Goal: Task Accomplishment & Management: Manage account settings

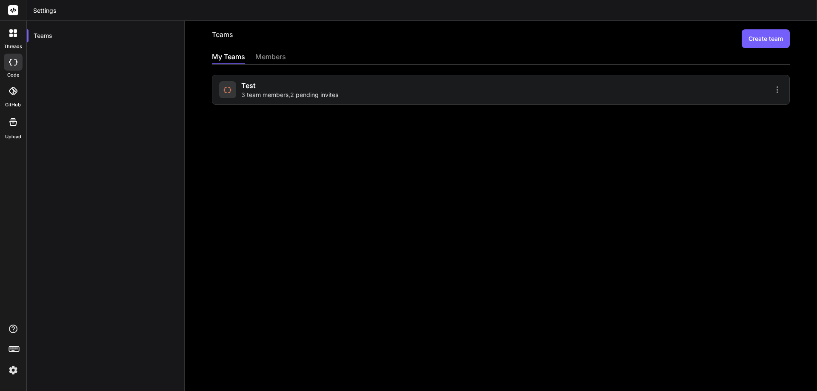
click at [366, 86] on div "test 3 team members , 2 pending invites" at bounding box center [358, 89] width 279 height 19
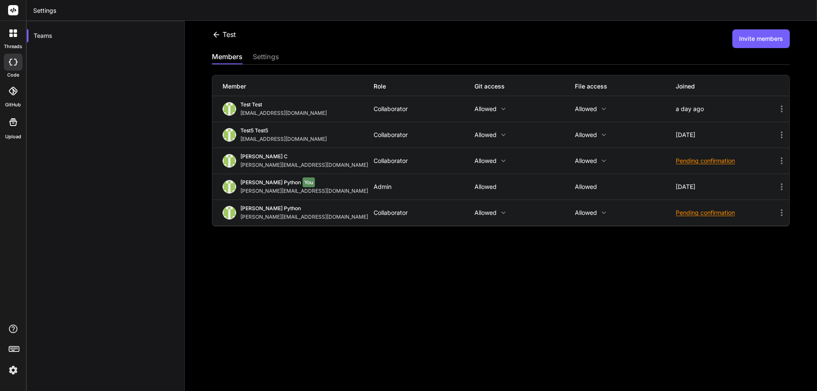
click at [279, 273] on div "test Invite members members settings Member Role Git access File access Joined …" at bounding box center [501, 206] width 633 height 370
click at [14, 371] on img at bounding box center [13, 370] width 14 height 14
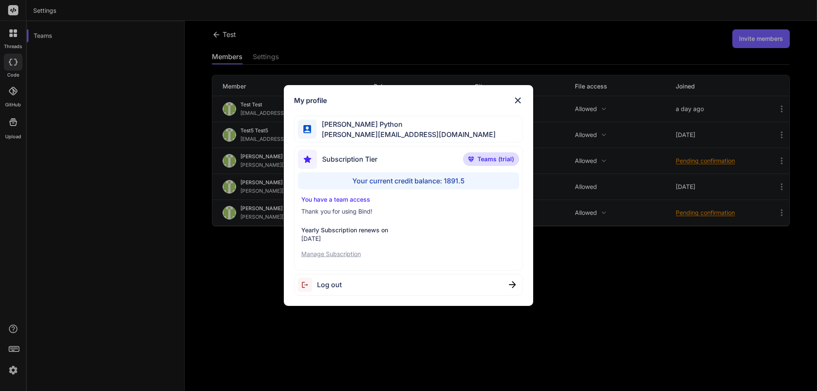
click at [328, 281] on span "Log out" at bounding box center [329, 285] width 25 height 10
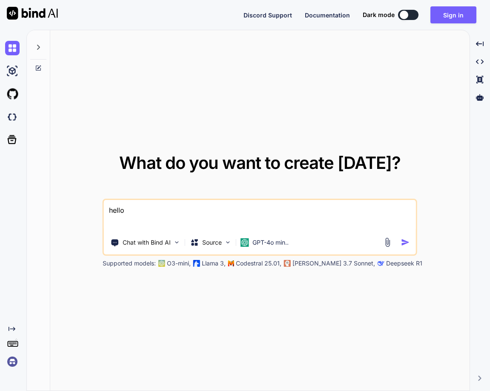
click at [8, 368] on img at bounding box center [12, 362] width 14 height 14
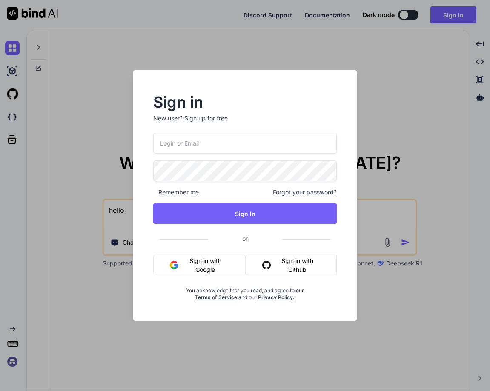
click at [196, 274] on button "Sign in with Google" at bounding box center [199, 265] width 92 height 20
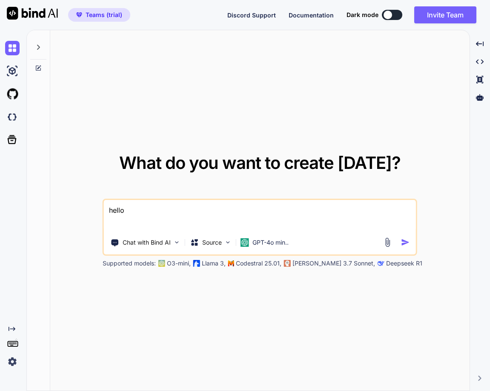
click at [8, 361] on img at bounding box center [12, 362] width 14 height 14
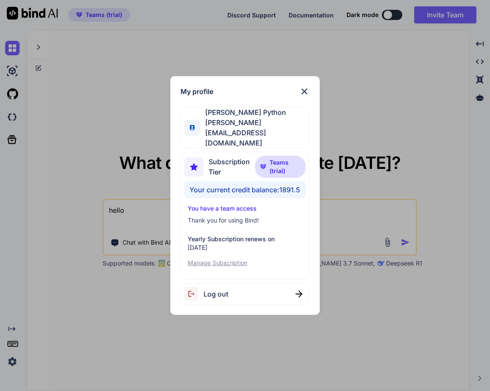
click at [407, 119] on div "My profile Hardik Python hardik@witarist.com Subscription Tier Teams (trial) Yo…" at bounding box center [245, 195] width 490 height 391
click at [407, 119] on div "What do you want to create today? hello Chat with Bind AI Source GPT-4o min.. S…" at bounding box center [259, 210] width 419 height 361
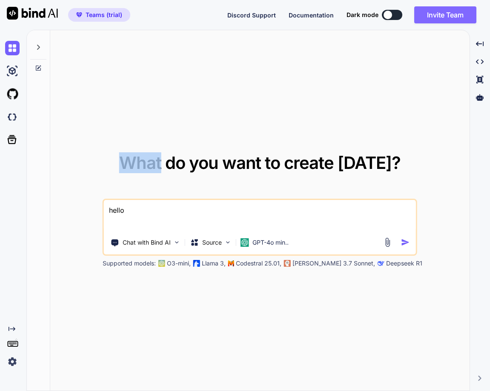
click at [429, 8] on button "Invite Team" at bounding box center [445, 14] width 62 height 17
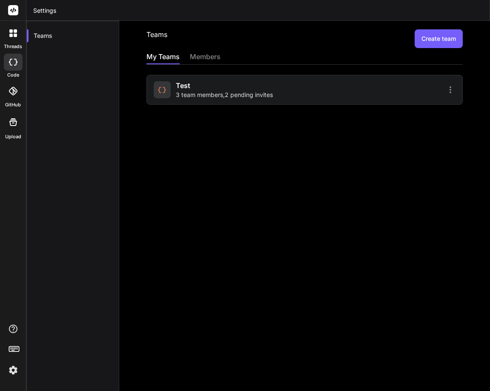
click at [296, 86] on div "test 3 team members , 2 pending invites" at bounding box center [228, 89] width 149 height 19
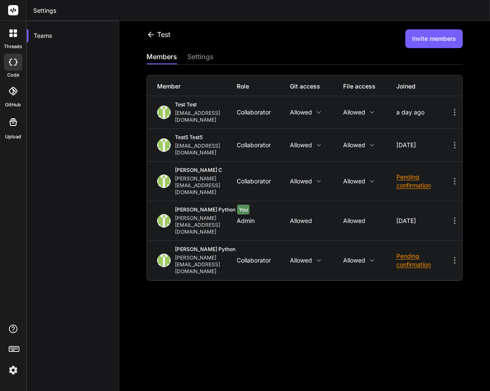
click at [449, 110] on icon at bounding box center [454, 112] width 10 height 10
click at [407, 156] on span "Delete Member" at bounding box center [406, 160] width 43 height 9
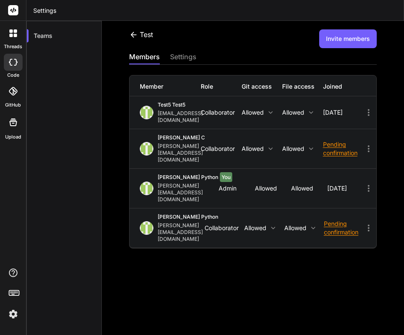
drag, startPoint x: 336, startPoint y: 259, endPoint x: 378, endPoint y: 309, distance: 65.3
click at [375, 306] on div "test Invite members members settings Member Role Git access File access Joined …" at bounding box center [253, 178] width 302 height 314
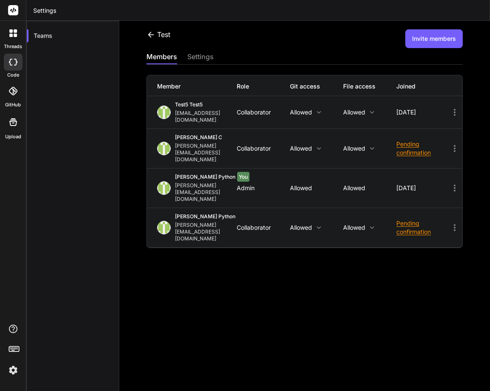
click at [424, 44] on button "Invite members" at bounding box center [433, 38] width 57 height 19
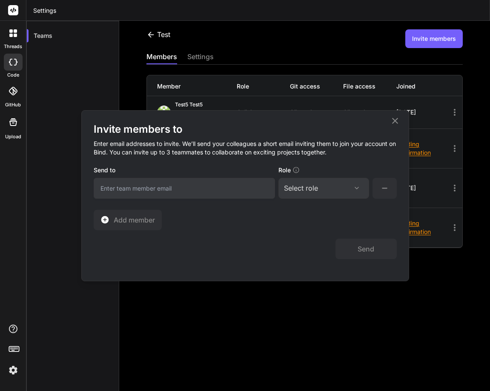
click at [178, 195] on input "email" at bounding box center [184, 188] width 181 height 21
paste input "[EMAIL_ADDRESS][DOMAIN_NAME]"
type input "[EMAIL_ADDRESS][DOMAIN_NAME]"
click at [349, 190] on div "Select role" at bounding box center [324, 188] width 80 height 10
click at [314, 246] on div "Collaborator" at bounding box center [312, 244] width 34 height 9
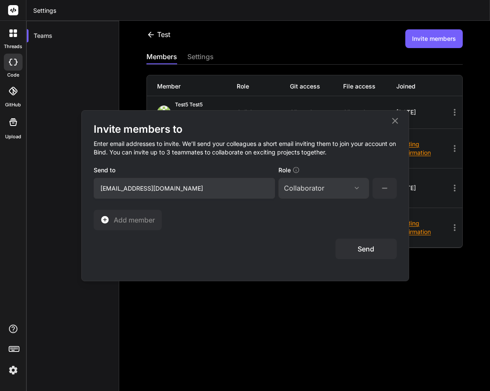
click at [366, 253] on button "Send" at bounding box center [365, 249] width 61 height 20
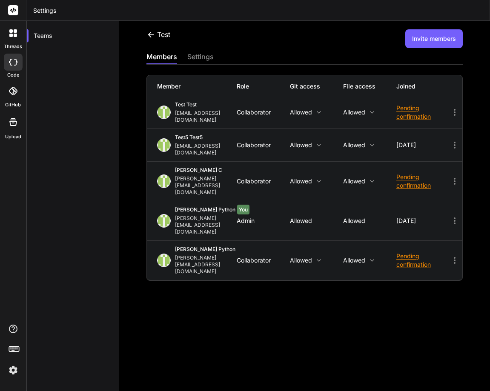
click at [8, 372] on img at bounding box center [13, 370] width 14 height 14
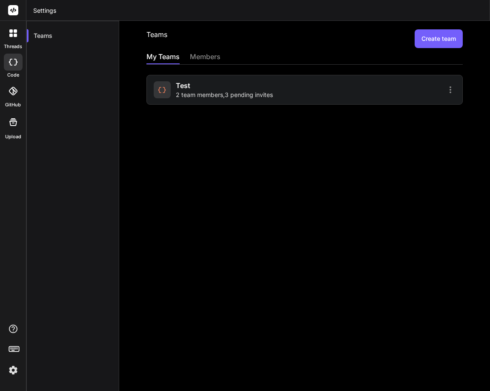
click at [14, 366] on img at bounding box center [13, 370] width 14 height 14
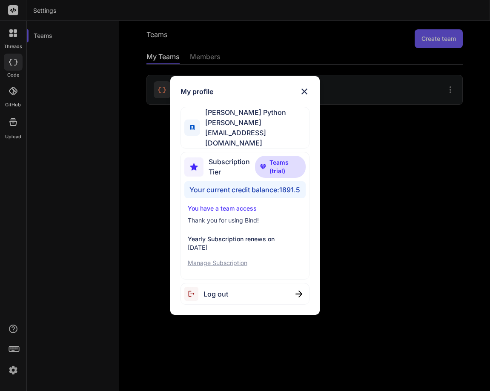
click at [89, 233] on div "My profile [PERSON_NAME] Python [PERSON_NAME][EMAIL_ADDRESS][DOMAIN_NAME] Subsc…" at bounding box center [245, 195] width 490 height 391
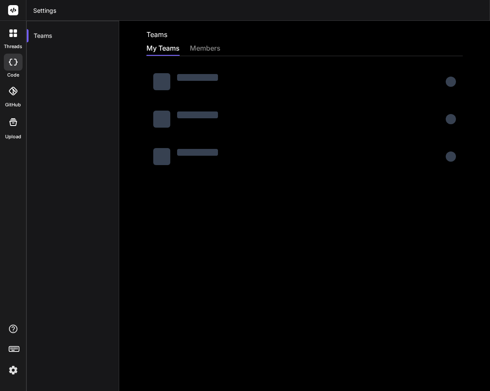
click at [15, 374] on img at bounding box center [13, 370] width 14 height 14
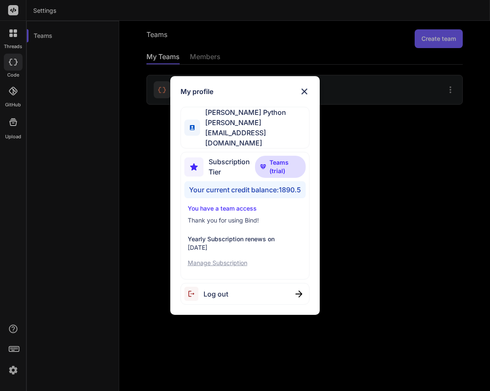
click at [358, 168] on div "My profile Hardik Python hardik@witarist.com Subscription Tier Teams (trial) Yo…" at bounding box center [245, 195] width 490 height 391
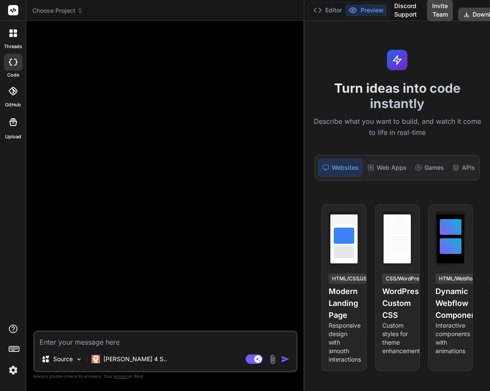
drag, startPoint x: 179, startPoint y: 116, endPoint x: 321, endPoint y: 117, distance: 142.2
click at [321, 117] on div "Choose Project Created with Pixso. Bind AI Web Search Created with Pixso. Code …" at bounding box center [258, 195] width 464 height 391
click at [6, 37] on div at bounding box center [13, 33] width 18 height 18
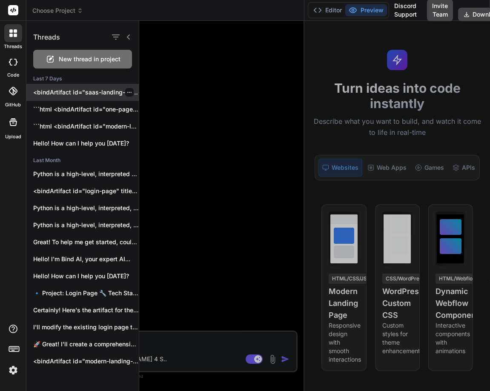
click at [64, 93] on p "<bindArtifact id="saas-landing-page" title="SaaS Landing Page for Stock..." at bounding box center [86, 92] width 106 height 9
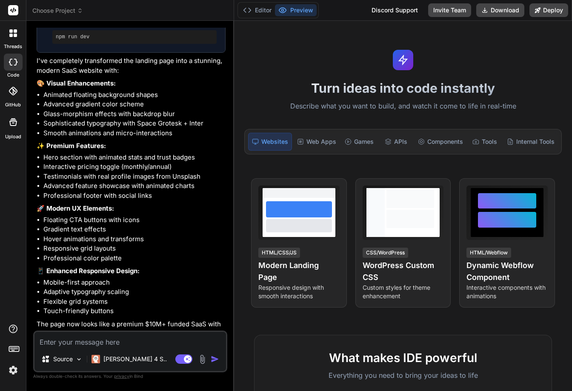
scroll to position [1223, 0]
type textarea "x"
drag, startPoint x: 353, startPoint y: 128, endPoint x: 212, endPoint y: 132, distance: 141.4
click at [206, 131] on div "Bind AI Web Search Created with Pixso. Code Generator You Create a SaaS landing…" at bounding box center [130, 206] width 208 height 370
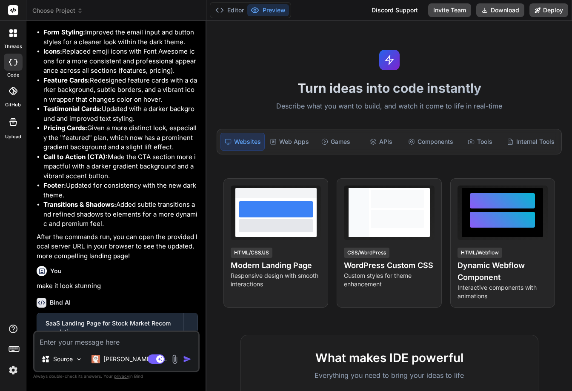
scroll to position [916, 0]
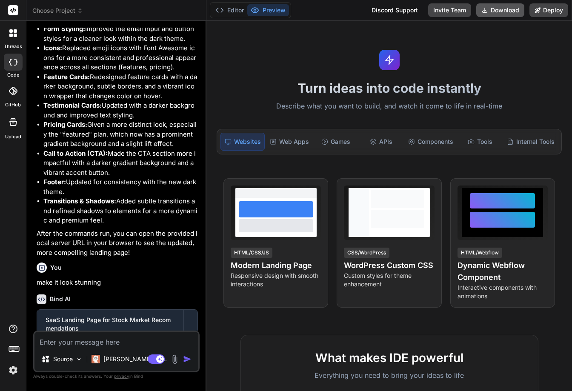
click at [487, 9] on icon at bounding box center [484, 10] width 7 height 7
click at [16, 36] on icon at bounding box center [15, 35] width 3 height 3
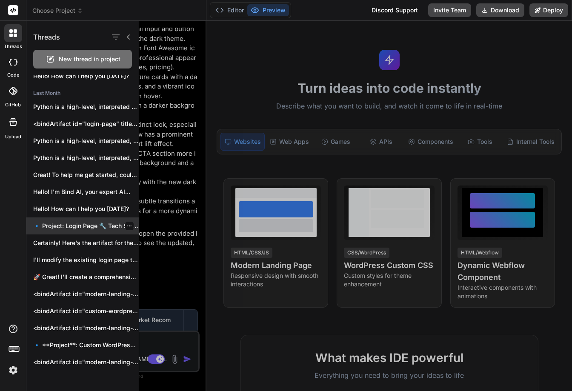
scroll to position [87, 0]
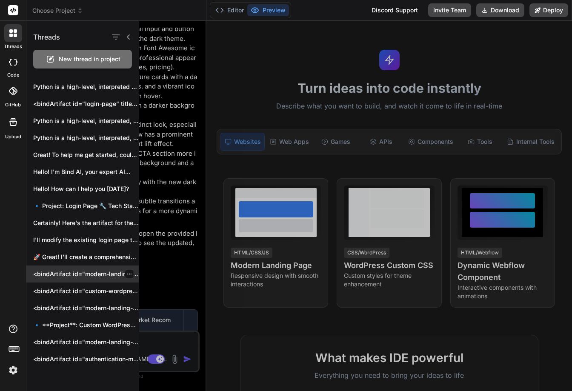
click at [81, 268] on div "<bindArtifact id="modern-landing-page" title="Modern Landing Page"> <bindAction…" at bounding box center [82, 274] width 112 height 17
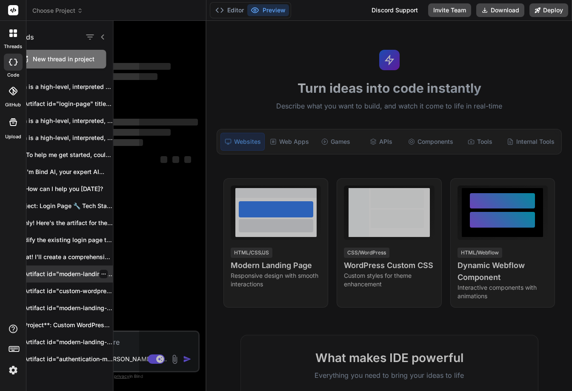
scroll to position [0, 0]
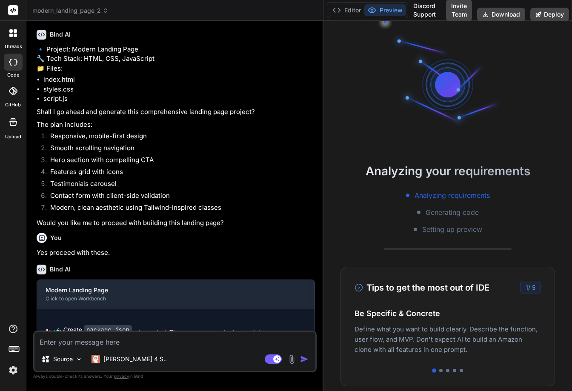
drag, startPoint x: 206, startPoint y: 191, endPoint x: 312, endPoint y: 177, distance: 106.1
click at [312, 177] on div "Bind AI Web Search Created with Pixso. Code Generator You Create a modern landi…" at bounding box center [174, 206] width 297 height 370
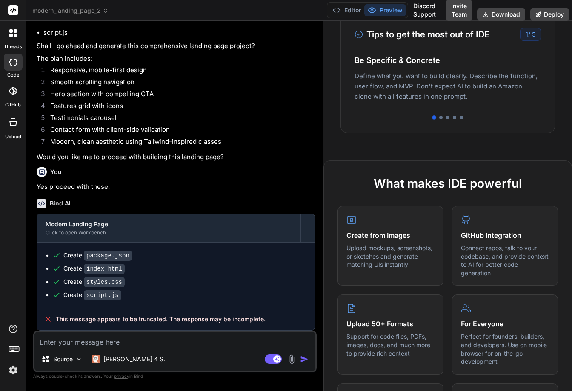
scroll to position [255, 0]
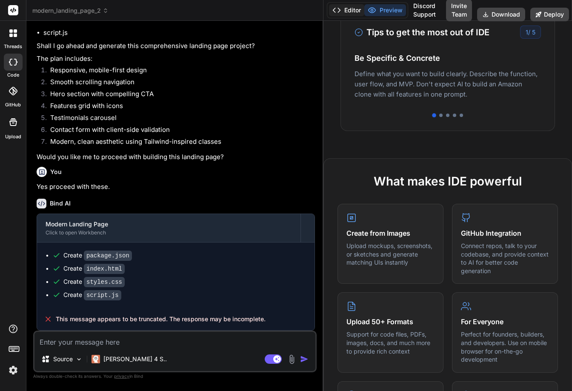
click at [348, 12] on button "Editor" at bounding box center [346, 10] width 35 height 12
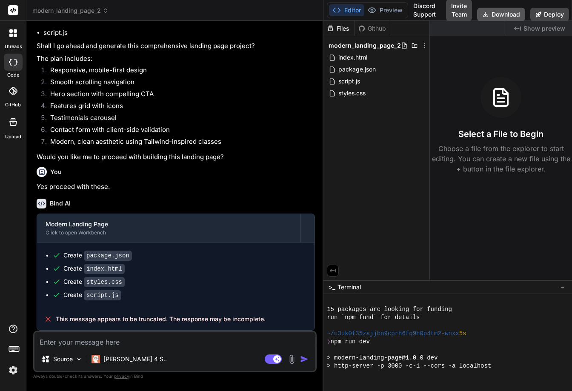
scroll to position [81, 0]
click at [496, 10] on button "Download" at bounding box center [501, 15] width 48 height 14
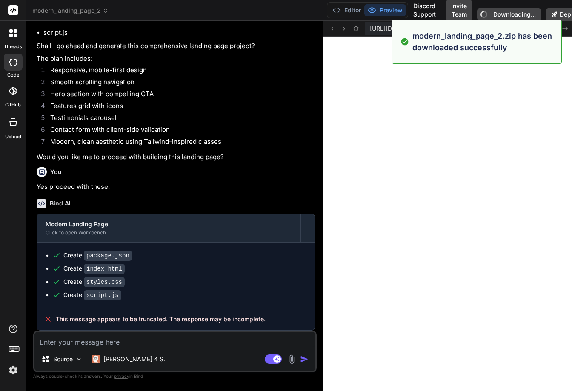
scroll to position [291, 0]
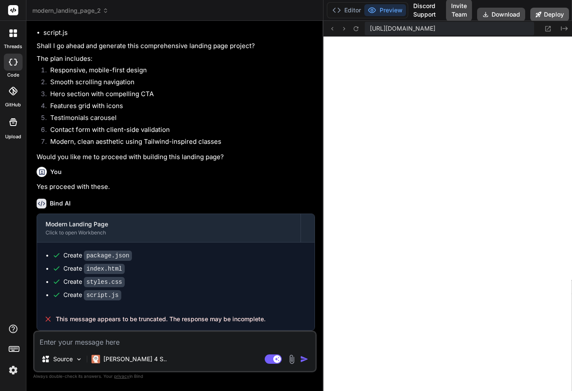
click at [542, 11] on button "Deploy" at bounding box center [549, 15] width 39 height 14
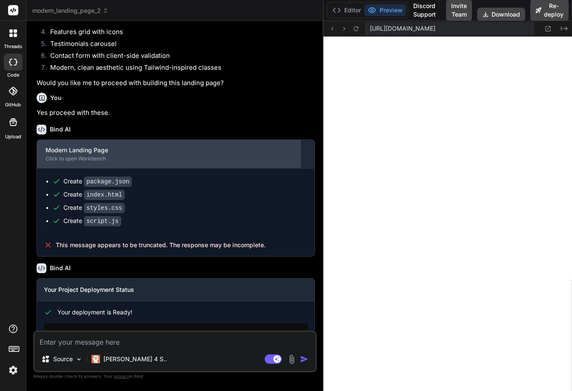
type textarea "x"
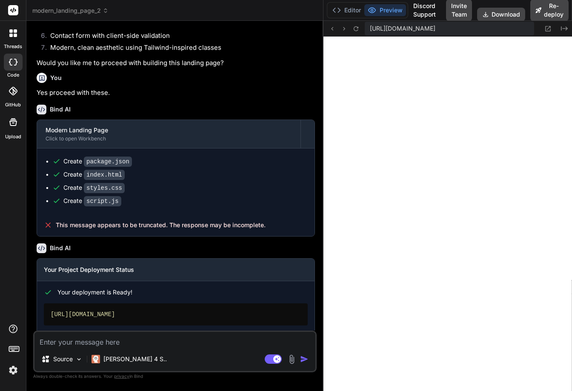
scroll to position [243, 0]
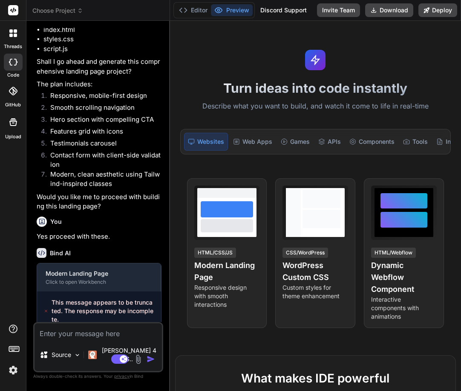
scroll to position [132, 0]
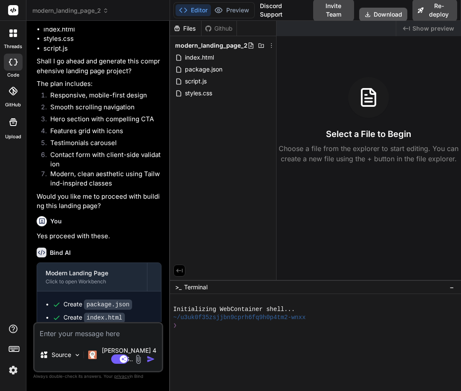
click at [385, 14] on button "Download" at bounding box center [383, 15] width 48 height 14
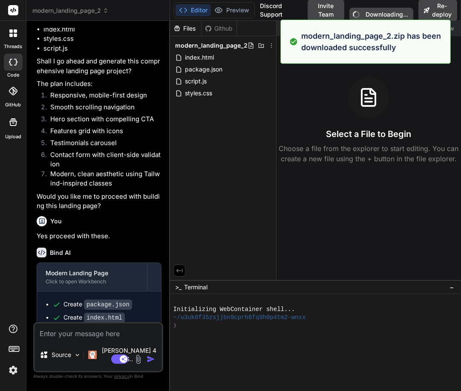
type textarea "x"
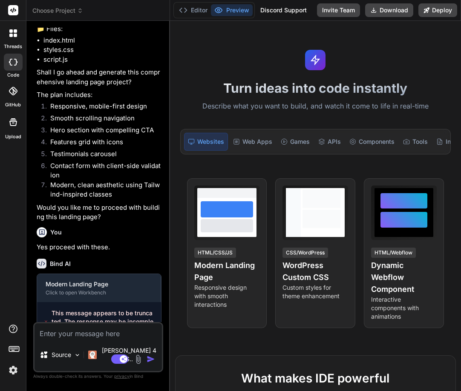
scroll to position [132, 0]
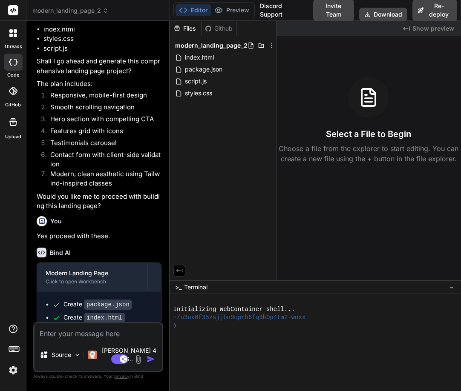
click at [10, 372] on img at bounding box center [13, 370] width 14 height 14
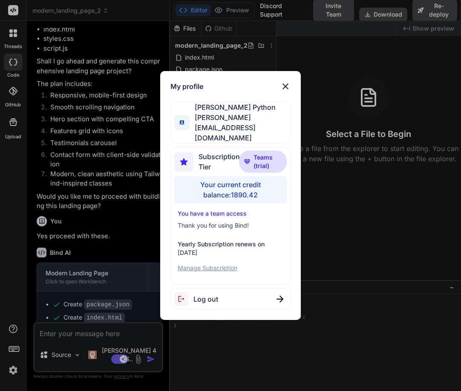
click at [104, 200] on div "My profile Hardik Python hardik@witarist.com Subscription Tier Teams (trial) Yo…" at bounding box center [230, 195] width 461 height 391
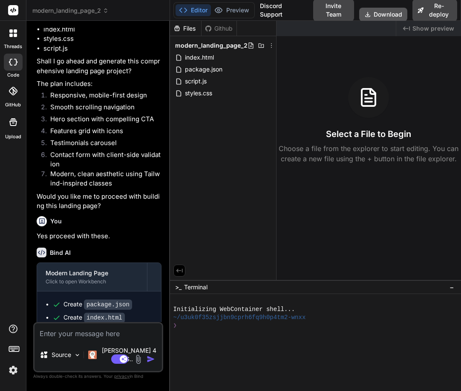
click at [374, 12] on button "Download" at bounding box center [383, 15] width 48 height 14
type textarea "x"
click at [16, 367] on img at bounding box center [13, 370] width 14 height 14
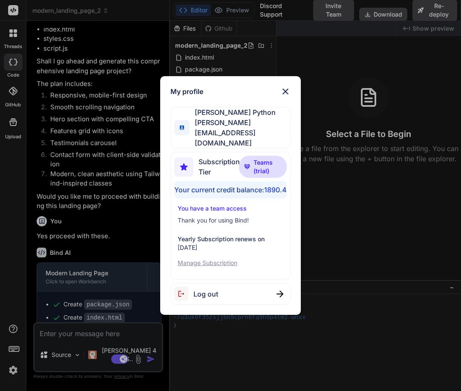
click at [345, 212] on div "My profile Hardik Python hardik@witarist.com Subscription Tier Teams (trial) Yo…" at bounding box center [230, 195] width 461 height 391
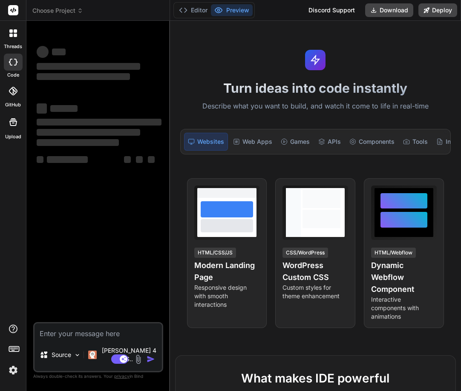
click at [14, 374] on img at bounding box center [13, 370] width 14 height 14
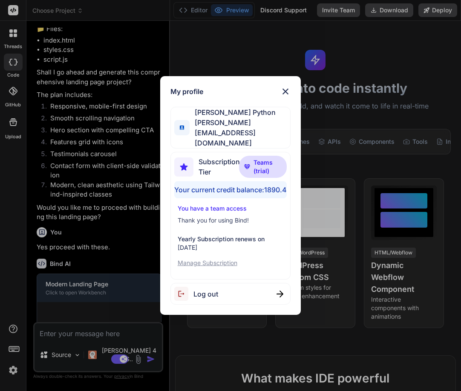
scroll to position [132, 0]
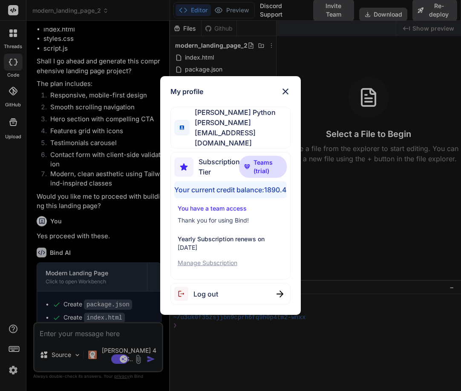
click at [289, 94] on img at bounding box center [285, 91] width 10 height 10
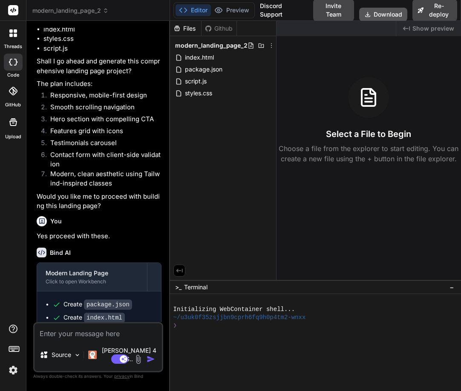
click at [377, 12] on button "Download" at bounding box center [383, 15] width 48 height 14
click at [16, 372] on img at bounding box center [13, 370] width 14 height 14
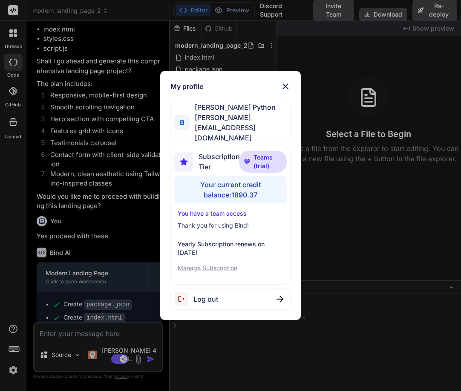
click at [283, 92] on img at bounding box center [285, 86] width 10 height 10
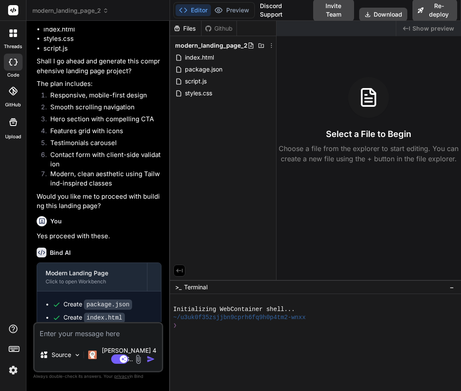
click at [10, 373] on img at bounding box center [13, 370] width 14 height 14
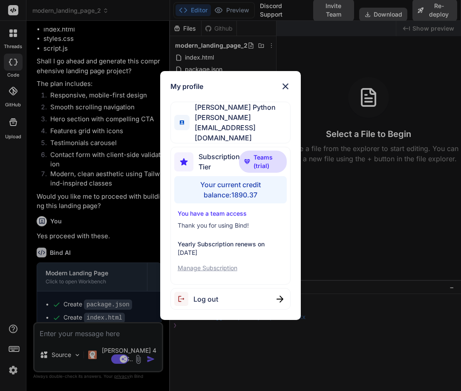
click at [289, 92] on img at bounding box center [285, 86] width 10 height 10
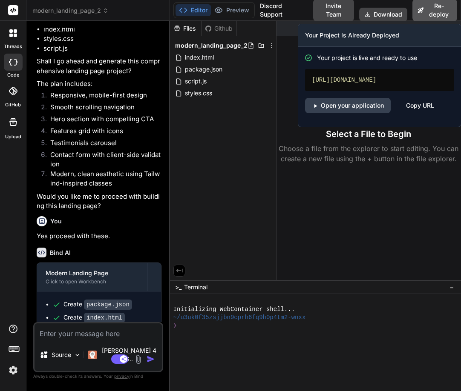
click at [434, 8] on button "Re-deploy" at bounding box center [434, 10] width 45 height 22
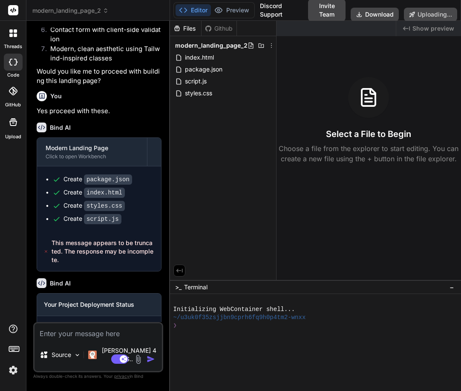
scroll to position [272, 0]
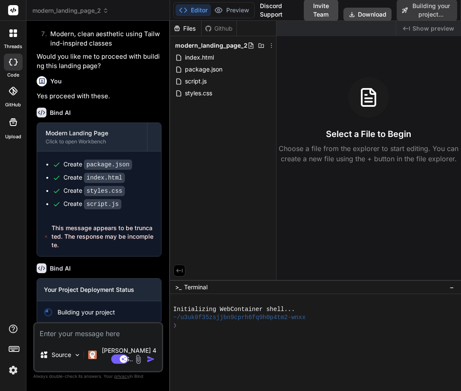
type textarea "x"
click at [14, 366] on img at bounding box center [13, 370] width 14 height 14
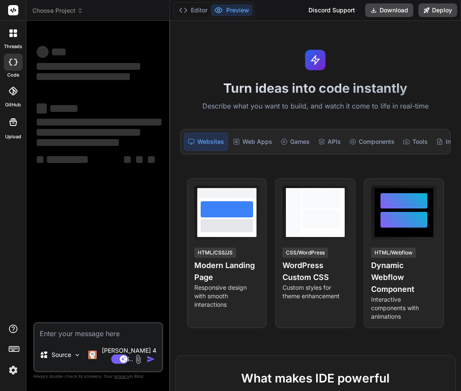
click at [13, 368] on img at bounding box center [13, 370] width 14 height 14
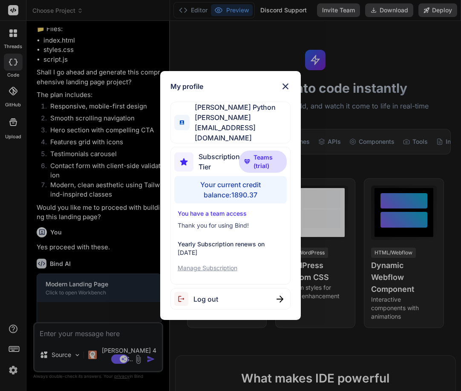
scroll to position [132, 0]
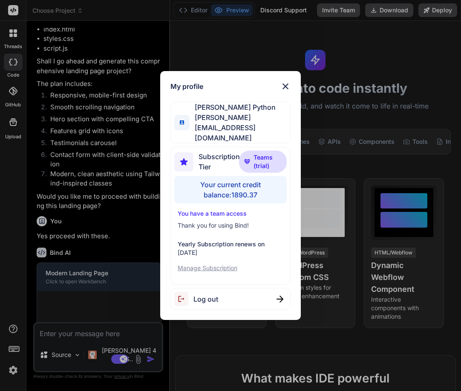
click at [13, 367] on div "My profile [PERSON_NAME] Python [PERSON_NAME][EMAIL_ADDRESS][DOMAIN_NAME] Subsc…" at bounding box center [230, 195] width 461 height 391
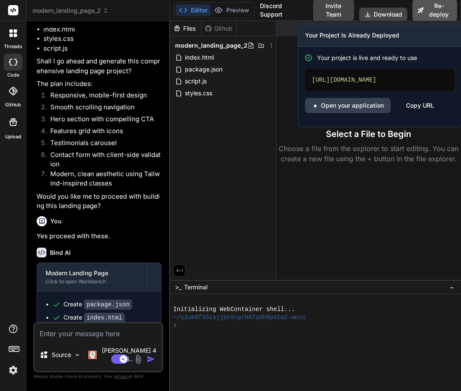
click at [433, 11] on button "Re-deploy" at bounding box center [434, 10] width 45 height 22
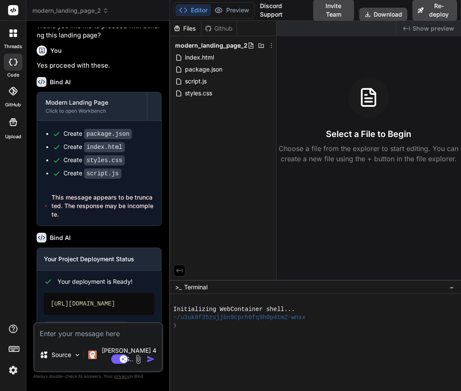
scroll to position [346, 0]
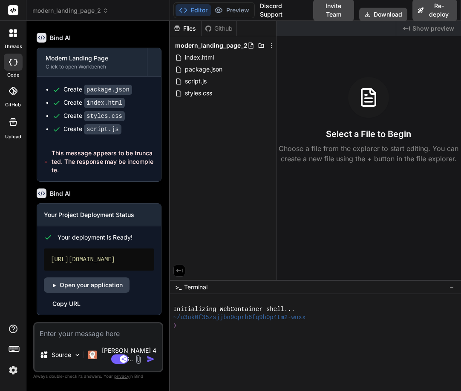
click at [41, 9] on span "modern_landing_page_2" at bounding box center [70, 10] width 76 height 9
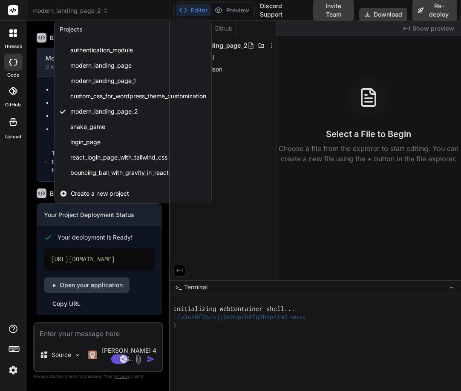
click at [21, 10] on div at bounding box center [13, 10] width 26 height 21
click at [47, 23] on div at bounding box center [230, 195] width 461 height 391
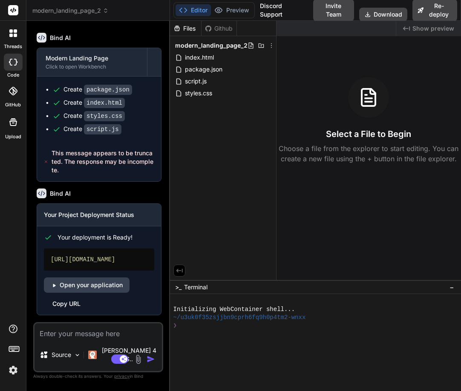
click at [12, 9] on rect at bounding box center [13, 10] width 10 height 10
click at [11, 35] on icon at bounding box center [10, 35] width 3 height 3
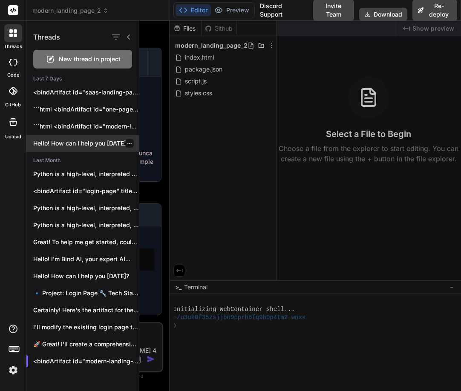
scroll to position [87, 0]
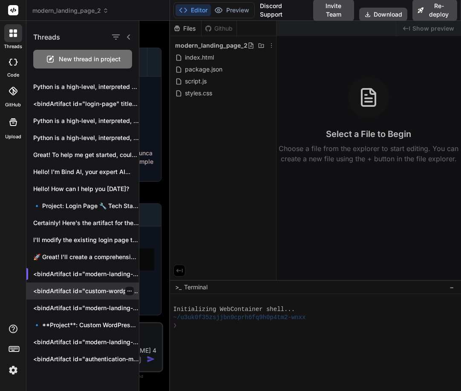
click at [66, 286] on div "<bindArtifact id="custom-wordpress-css" title="Custom CSS for WordPress Theme..." at bounding box center [82, 291] width 112 height 17
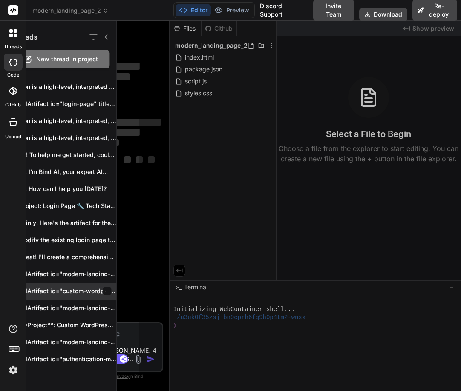
scroll to position [0, 0]
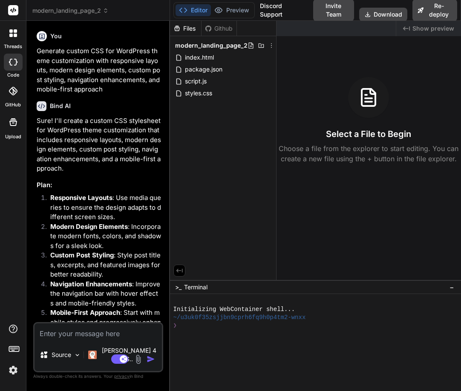
click at [170, 180] on div "Files Github modern_landing_page_2 index.html package.json script.js styles.css" at bounding box center [223, 150] width 106 height 259
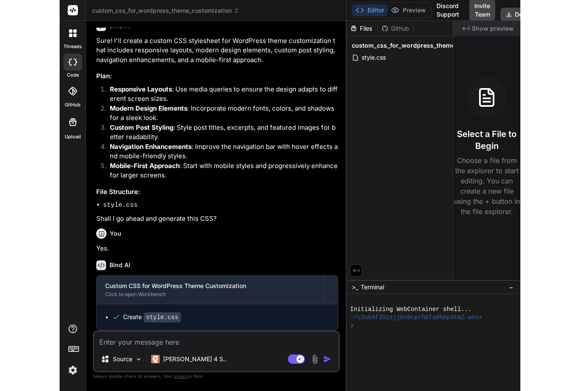
scroll to position [61, 0]
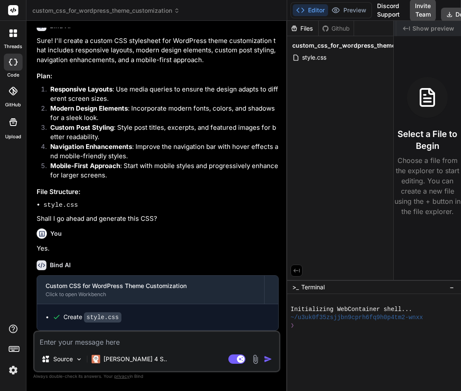
drag, startPoint x: 169, startPoint y: 178, endPoint x: 312, endPoint y: 169, distance: 142.9
click at [312, 169] on div "custom_css_for_wordpress_theme_customization Created with Pixso. Bind AI Web Se…" at bounding box center [243, 195] width 434 height 391
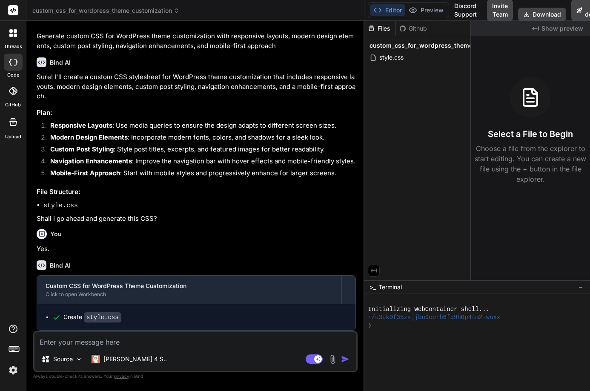
scroll to position [15, 0]
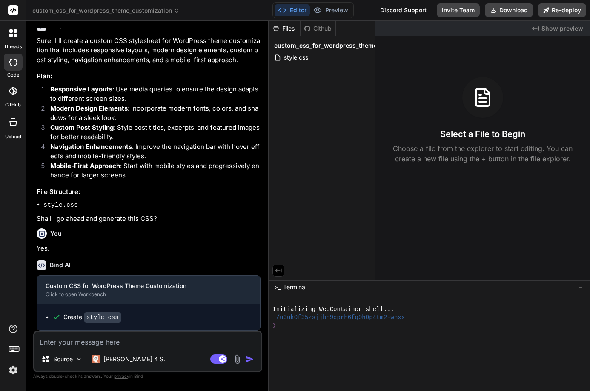
type textarea "x"
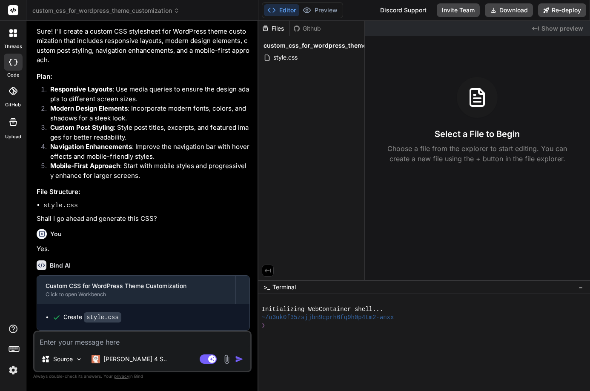
drag, startPoint x: 364, startPoint y: 101, endPoint x: 243, endPoint y: 105, distance: 121.4
click at [243, 105] on div "Bind AI Web Search Created with Pixso. Code Generator You Generate custom CSS f…" at bounding box center [142, 206] width 232 height 370
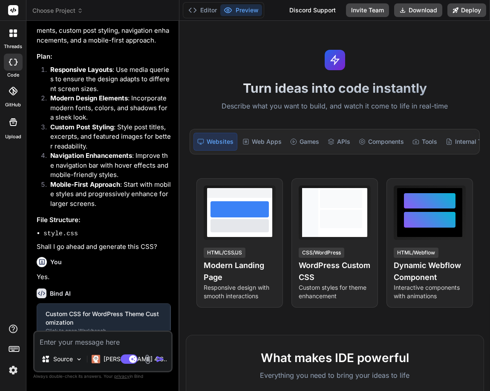
scroll to position [129, 0]
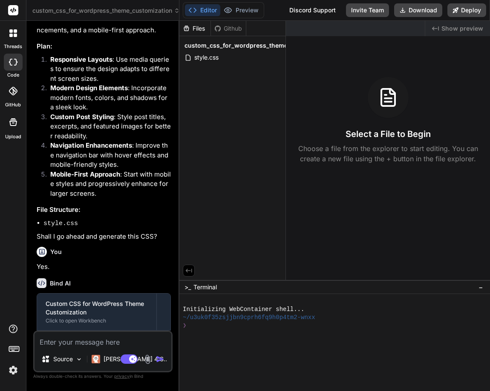
click at [13, 368] on img at bounding box center [13, 370] width 14 height 14
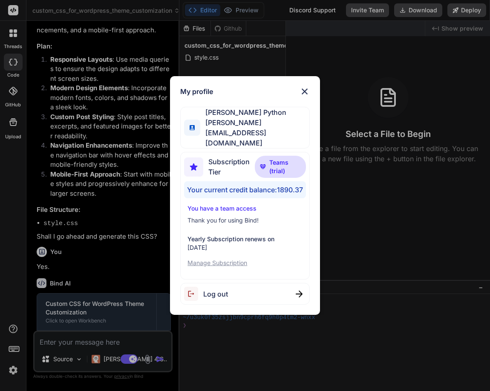
click at [303, 96] on img at bounding box center [304, 91] width 10 height 10
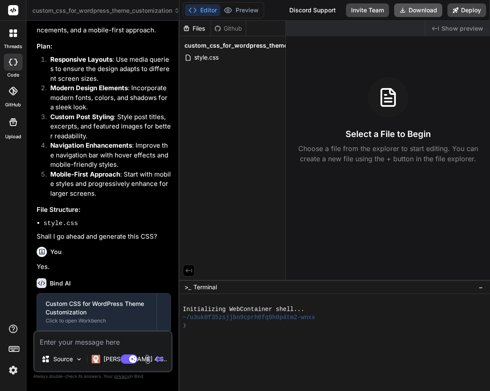
click at [421, 11] on button "Download" at bounding box center [418, 10] width 48 height 14
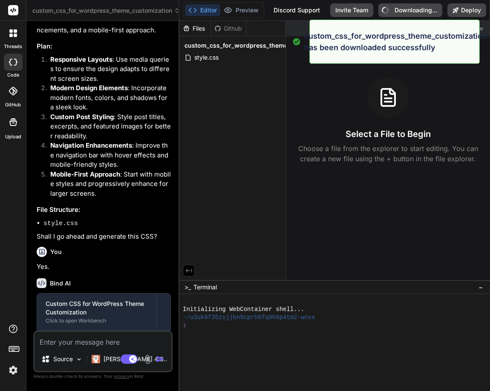
type textarea "x"
click at [296, 89] on div "Select a File to Begin Choose a file from the explorer to start editing. You ca…" at bounding box center [388, 120] width 204 height 87
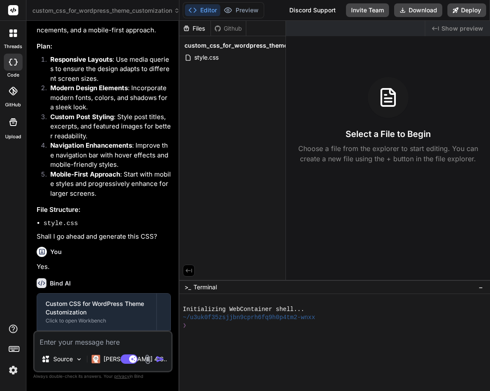
click at [8, 371] on img at bounding box center [13, 370] width 14 height 14
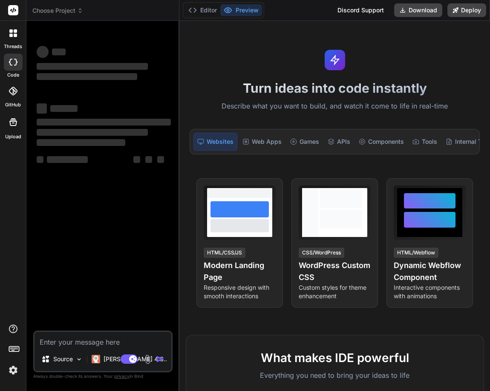
click at [10, 371] on img at bounding box center [13, 370] width 14 height 14
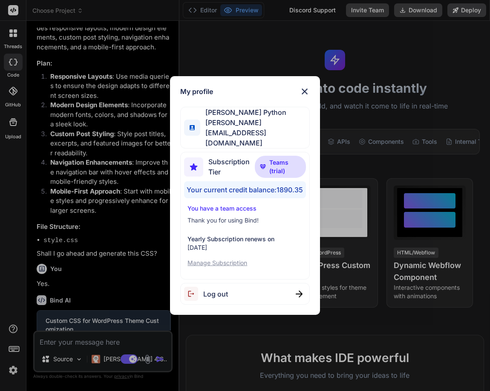
scroll to position [129, 0]
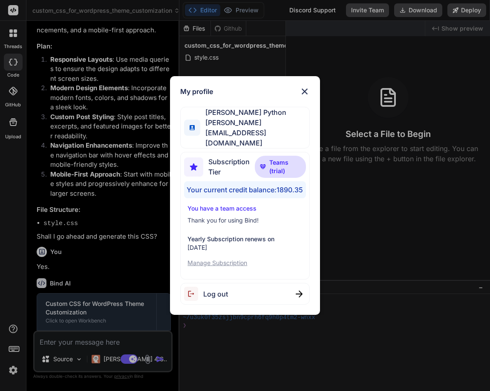
click at [302, 97] on img at bounding box center [304, 91] width 10 height 10
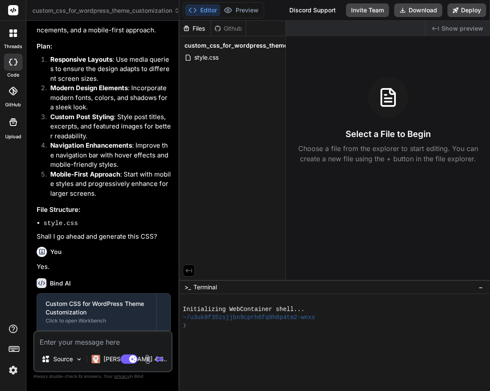
click at [18, 372] on img at bounding box center [13, 370] width 14 height 14
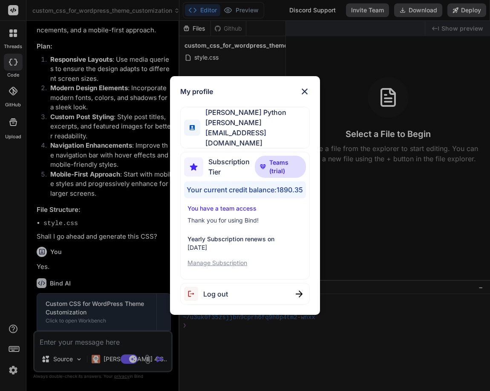
click at [20, 265] on div "My profile Hardik Python hardik@witarist.com Subscription Tier Teams (trial) Yo…" at bounding box center [245, 195] width 490 height 391
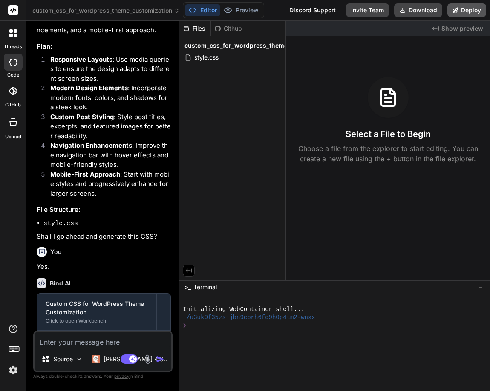
click at [461, 8] on button "Deploy" at bounding box center [466, 10] width 39 height 14
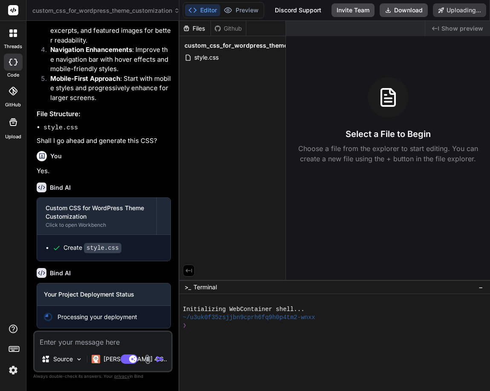
scroll to position [229, 0]
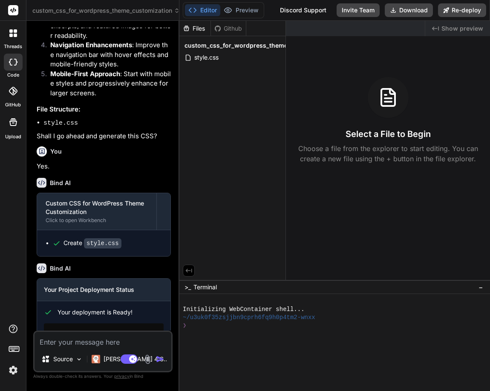
click at [15, 369] on img at bounding box center [13, 370] width 14 height 14
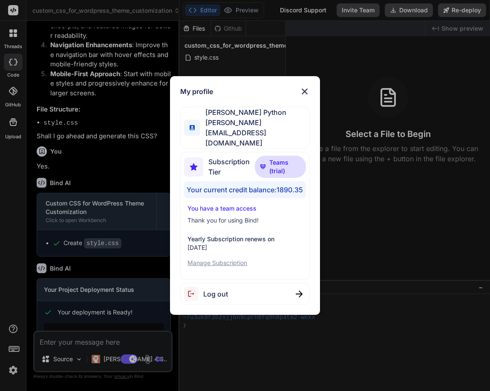
click at [13, 370] on div "My profile Hardik Python hardik@witarist.com Subscription Tier Teams (trial) Yo…" at bounding box center [245, 195] width 490 height 391
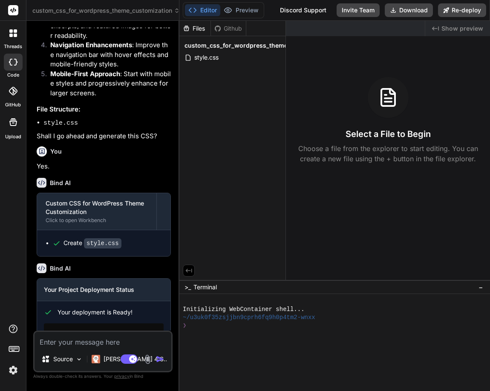
type textarea "x"
click at [13, 370] on img at bounding box center [13, 370] width 14 height 14
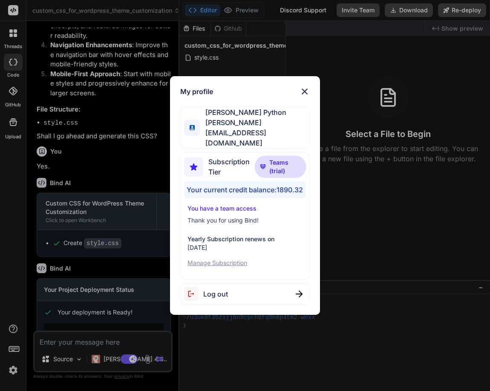
click at [0, 183] on div "My profile Hardik Python hardik@witarist.com Subscription Tier Teams (trial) Yo…" at bounding box center [245, 195] width 490 height 391
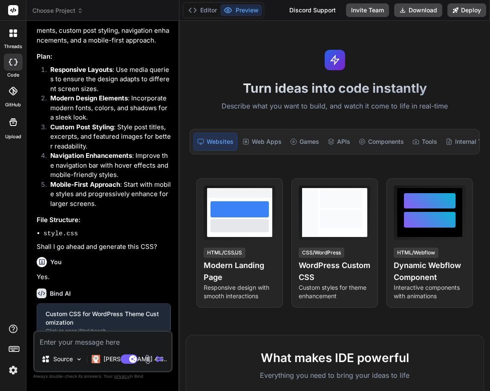
scroll to position [129, 0]
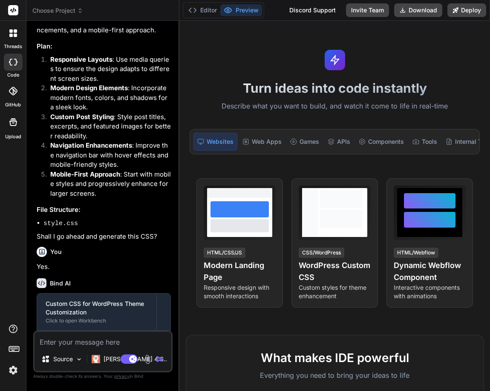
type textarea "x"
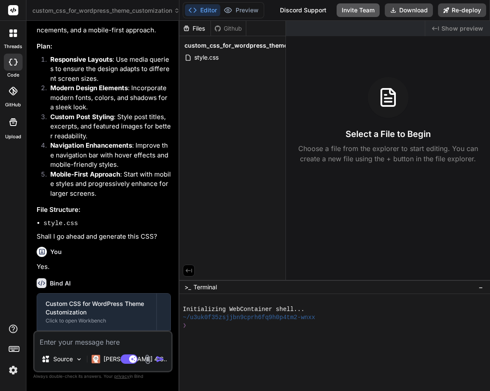
click at [348, 11] on button "Invite Team" at bounding box center [357, 10] width 43 height 14
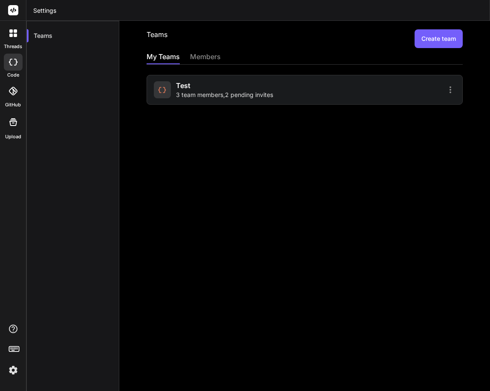
click at [337, 92] on div at bounding box center [381, 90] width 148 height 10
click at [248, 94] on span "3 team members , 2 pending invites" at bounding box center [224, 95] width 97 height 9
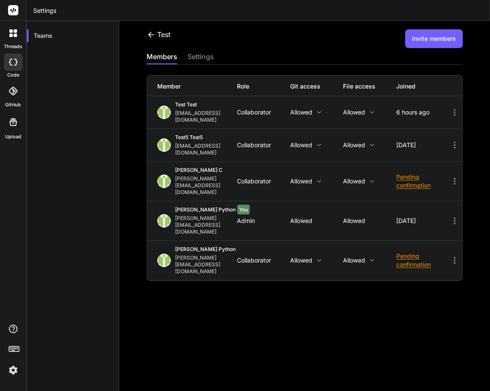
click at [239, 110] on div "Collaborator" at bounding box center [263, 112] width 53 height 7
click at [204, 116] on div "[EMAIL_ADDRESS][DOMAIN_NAME]" at bounding box center [206, 117] width 62 height 14
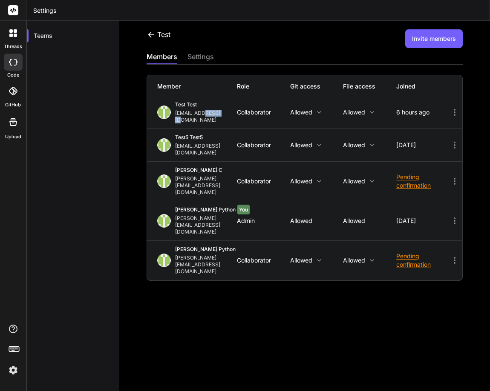
click at [204, 116] on div "[EMAIL_ADDRESS][DOMAIN_NAME]" at bounding box center [206, 117] width 62 height 14
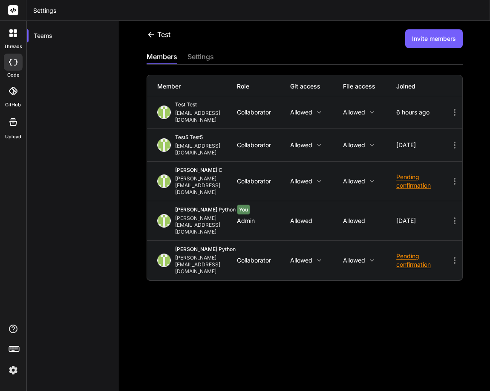
click at [204, 116] on div "[EMAIL_ADDRESS][DOMAIN_NAME]" at bounding box center [206, 117] width 62 height 14
click at [449, 110] on icon at bounding box center [454, 112] width 10 height 10
drag, startPoint x: 278, startPoint y: 129, endPoint x: 173, endPoint y: 112, distance: 105.7
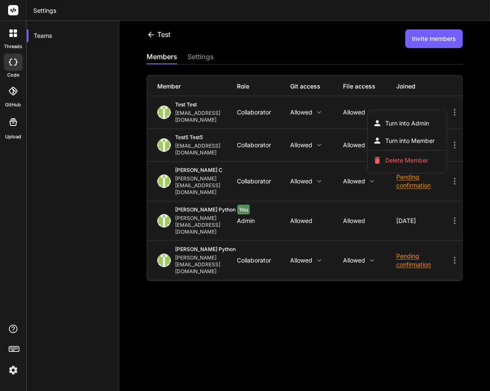
click at [173, 112] on div at bounding box center [245, 195] width 490 height 391
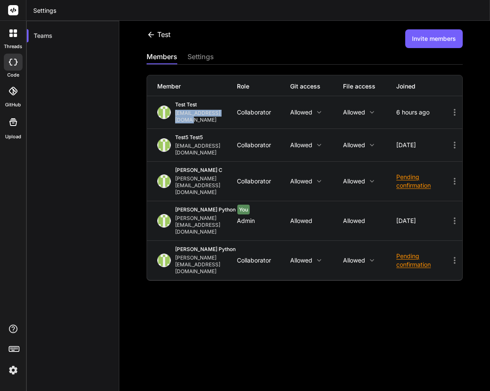
drag, startPoint x: 173, startPoint y: 112, endPoint x: 231, endPoint y: 111, distance: 57.5
click at [231, 111] on div "test test [EMAIL_ADDRESS][DOMAIN_NAME]" at bounding box center [197, 112] width 80 height 22
copy div "[EMAIL_ADDRESS][DOMAIN_NAME]"
click at [453, 112] on icon at bounding box center [454, 112] width 2 height 7
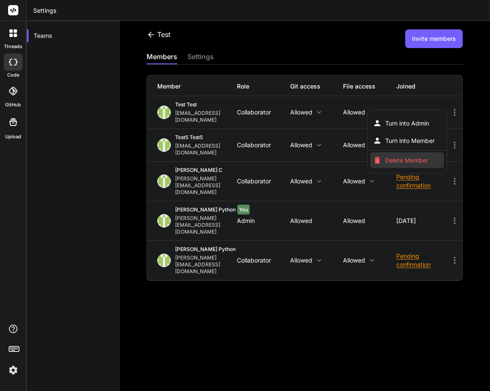
click at [407, 156] on span "Delete Member" at bounding box center [406, 160] width 43 height 9
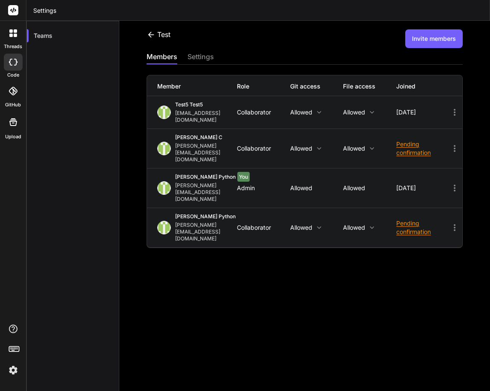
click at [186, 333] on div "test Invite members members settings Member Role Git access File access Joined …" at bounding box center [304, 206] width 370 height 370
